Goal: Complete application form

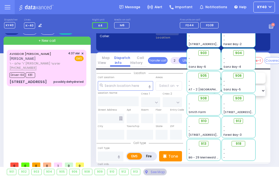
scroll to position [1, 0]
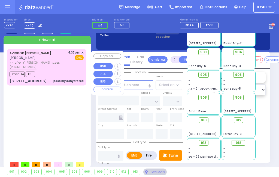
click at [76, 75] on div "Driver-K4 K81" at bounding box center [47, 73] width 74 height 7
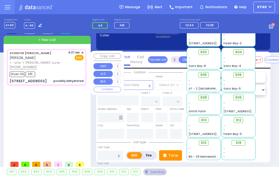
click at [82, 55] on span "EMS" at bounding box center [79, 57] width 9 height 5
type input "6"
select select
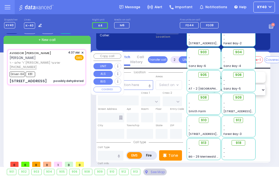
type input "FOREST RD"
type input "LUBLIN WAY"
type input "11 QUICKWAY RD"
type input "204"
type input "Monroe"
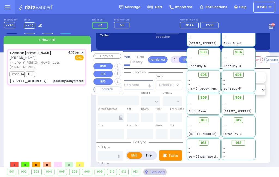
type input "New York"
type input "10950"
type input "possibly dehydrated"
radio input "true"
type input "AVIGDOR YIDA"
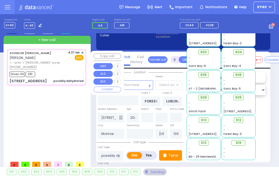
type input "HALPERT"
type input "Chana"
type input "Halpert"
type input "53"
select select "Year"
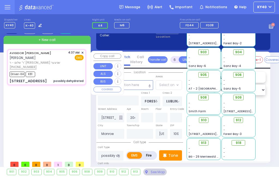
select select "[DEMOGRAPHIC_DATA]"
type input "04:37"
type input "04:41"
type input "04:45"
type input "05:00"
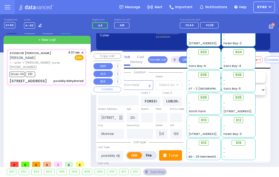
select select "Hatzalah Garages"
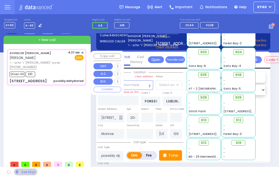
select select "MONROE"
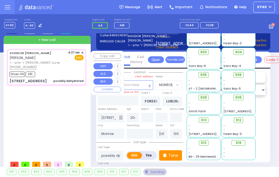
click at [83, 50] on span "✕" at bounding box center [82, 52] width 2 height 5
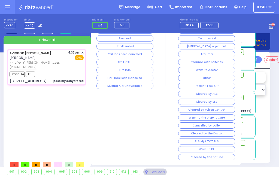
click at [213, 158] on button "Cleared by the hotline" at bounding box center [206, 157] width 57 height 6
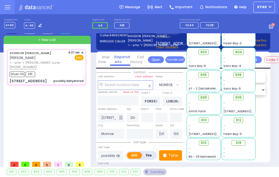
select select
radio input "true"
select select
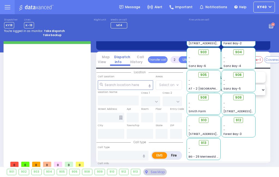
scroll to position [1, 0]
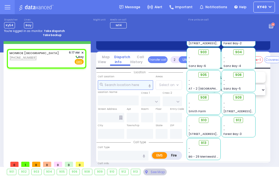
select select
radio input "true"
select select
type input "06:17"
select select "Hatzalah Garages"
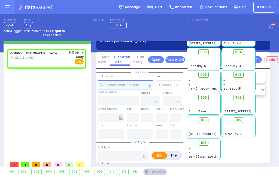
select select
radio input "true"
select select
select select "Hatzalah Garages"
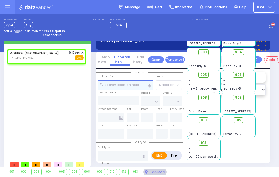
select select
radio input "true"
select select
select select "Hatzalah Garages"
